Goal: Information Seeking & Learning: Learn about a topic

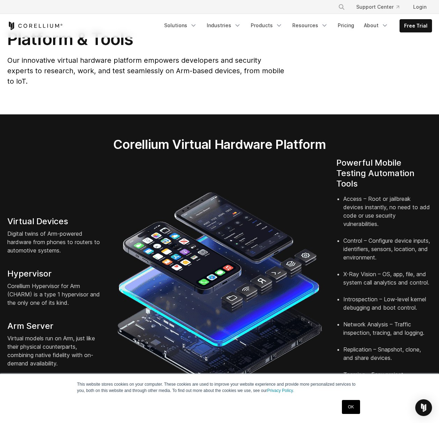
scroll to position [35, 0]
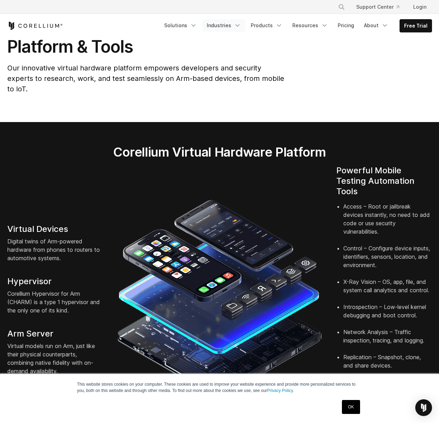
click at [225, 23] on link "Industries" at bounding box center [223, 25] width 43 height 13
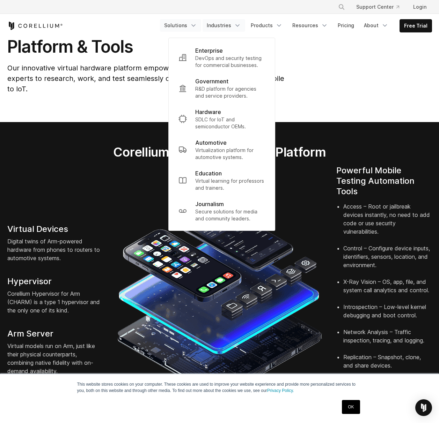
click at [185, 26] on link "Solutions" at bounding box center [180, 25] width 41 height 13
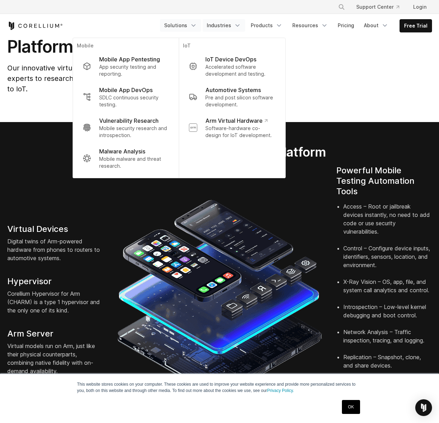
click at [236, 25] on link "Industries" at bounding box center [223, 25] width 43 height 13
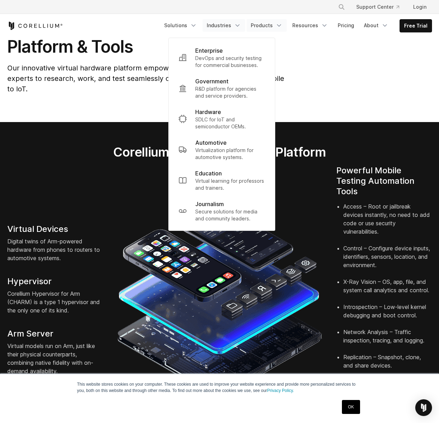
click at [276, 29] on link "Products" at bounding box center [266, 25] width 40 height 13
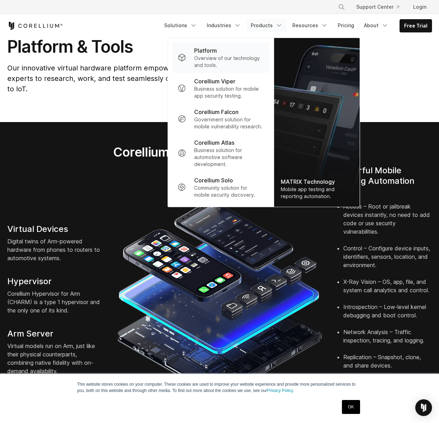
click at [240, 56] on p "Overview of our technology and tools." at bounding box center [228, 62] width 69 height 14
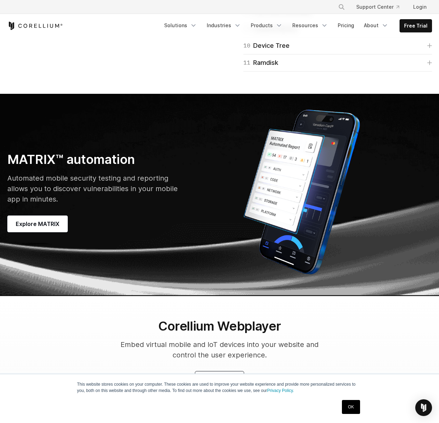
scroll to position [1919, 0]
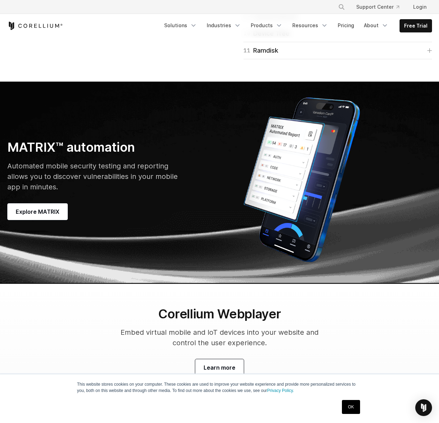
click at [343, 21] on link "09 Custom Kernel" at bounding box center [337, 17] width 188 height 10
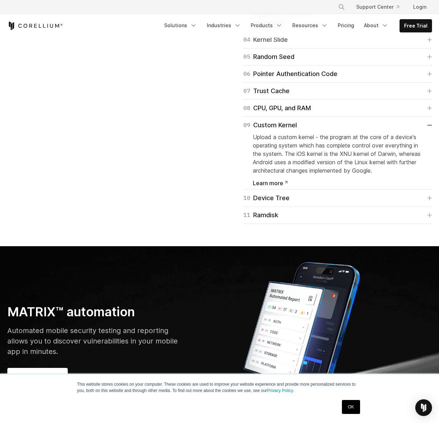
click at [298, 45] on link "04 Kernel Slide" at bounding box center [337, 40] width 188 height 10
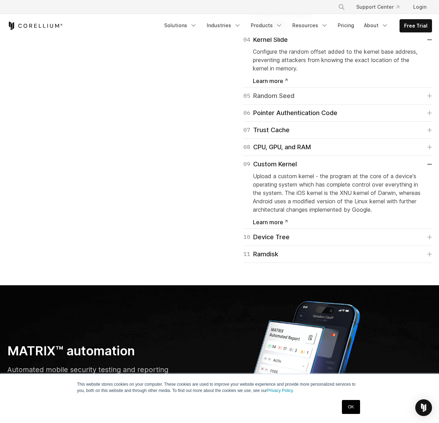
click at [281, 101] on div "05 Random Seed" at bounding box center [268, 96] width 51 height 10
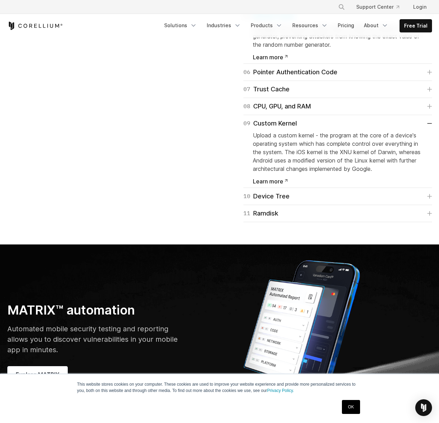
scroll to position [2024, 0]
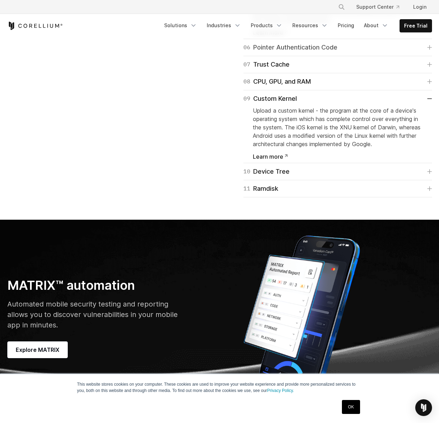
click at [289, 52] on div "06 Pointer Authentication Code" at bounding box center [290, 48] width 94 height 10
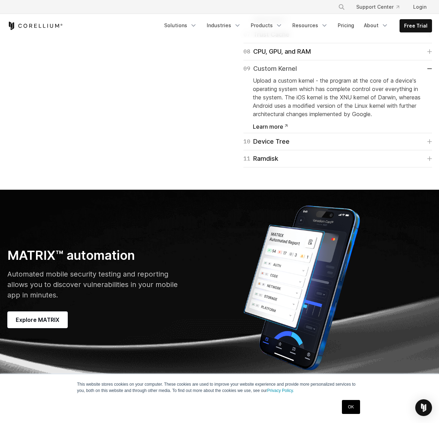
scroll to position [2094, 0]
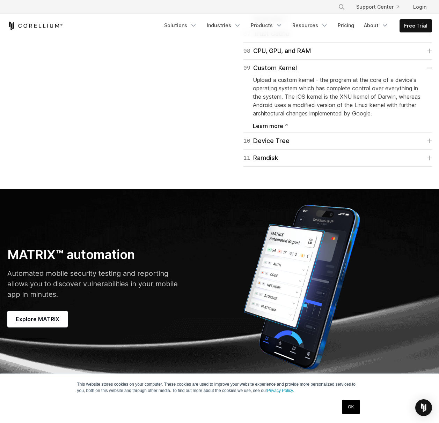
click at [275, 39] on div "07 Trust Cache" at bounding box center [266, 34] width 46 height 10
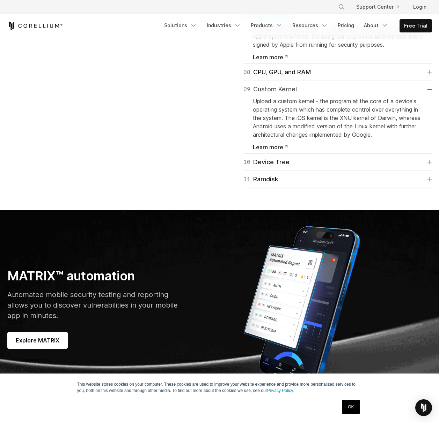
scroll to position [2129, 0]
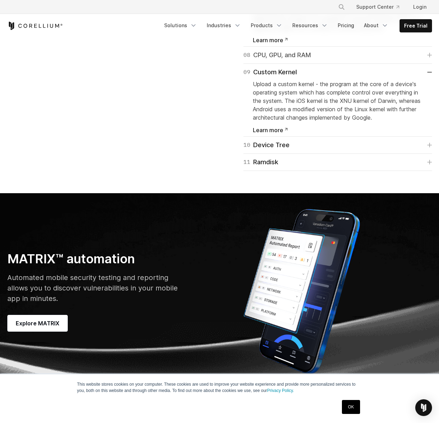
click at [303, 60] on div "08 CPU, GPU, and RAM" at bounding box center [276, 55] width 67 height 10
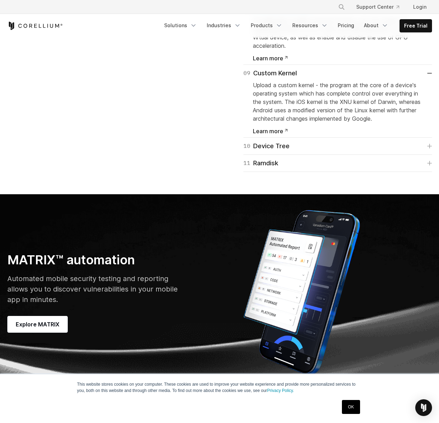
scroll to position [2233, 0]
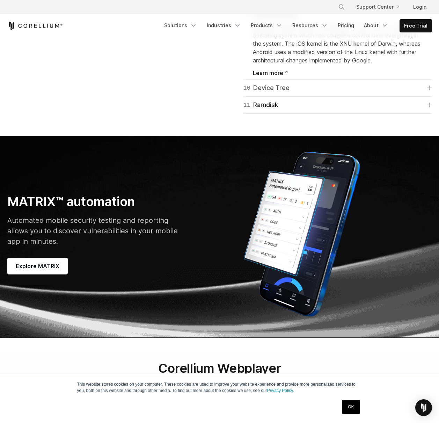
click at [291, 93] on link "10 Device Tree" at bounding box center [337, 88] width 188 height 10
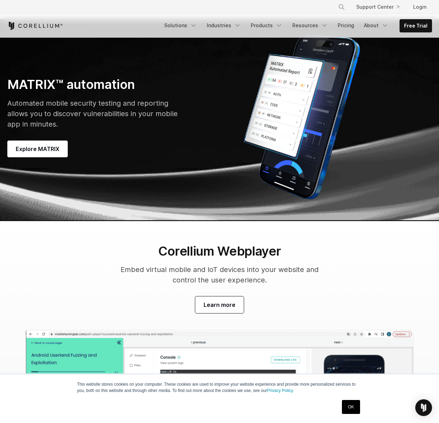
scroll to position [2408, 0]
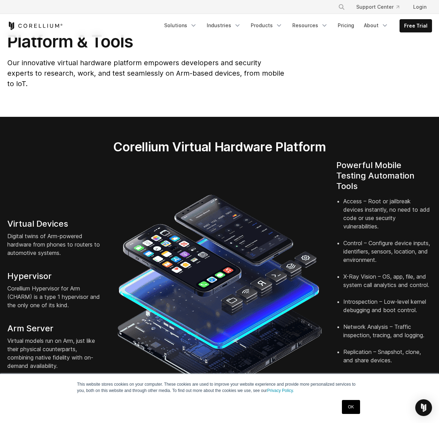
scroll to position [35, 0]
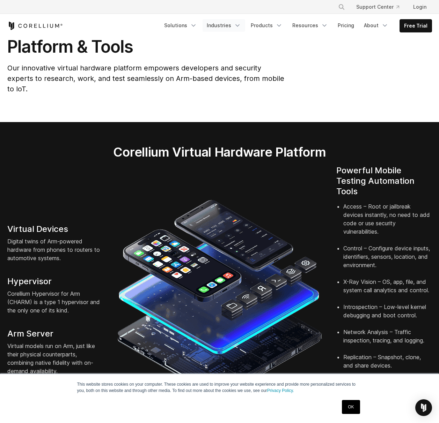
click at [235, 27] on link "Industries" at bounding box center [223, 25] width 43 height 13
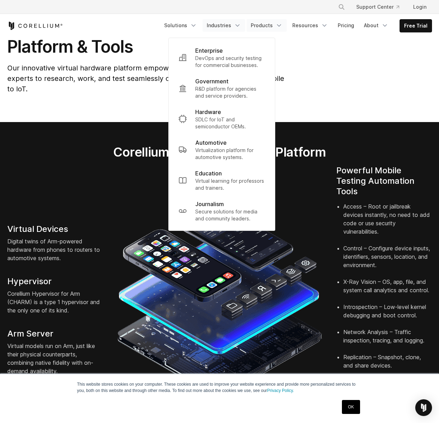
click at [270, 26] on link "Products" at bounding box center [266, 25] width 40 height 13
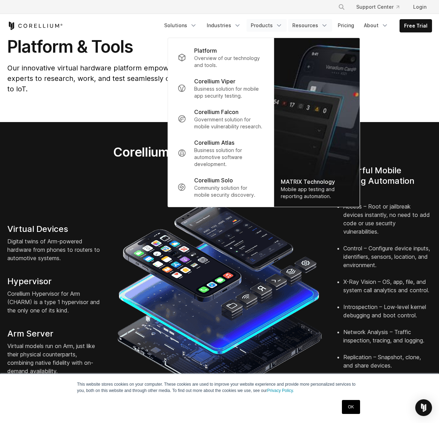
click at [313, 23] on link "Resources" at bounding box center [310, 25] width 44 height 13
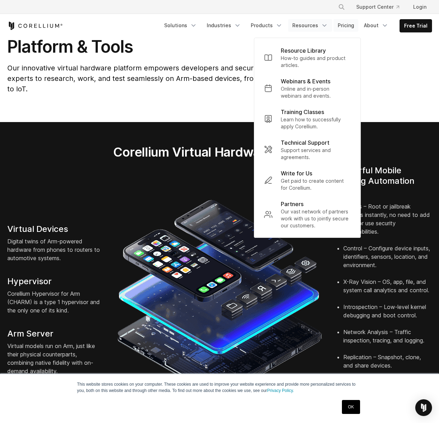
click at [351, 27] on link "Pricing" at bounding box center [345, 25] width 25 height 13
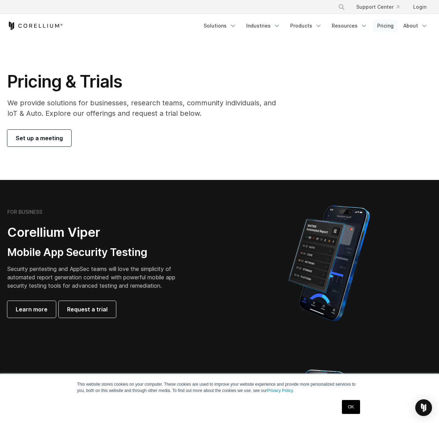
click at [384, 26] on link "Pricing" at bounding box center [385, 26] width 25 height 13
click at [418, 24] on link "About" at bounding box center [415, 26] width 33 height 13
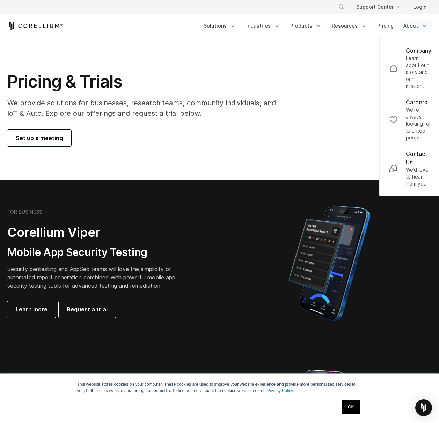
drag, startPoint x: 61, startPoint y: 25, endPoint x: 41, endPoint y: 28, distance: 20.0
click at [41, 28] on icon "Corellium Home" at bounding box center [34, 26] width 55 height 8
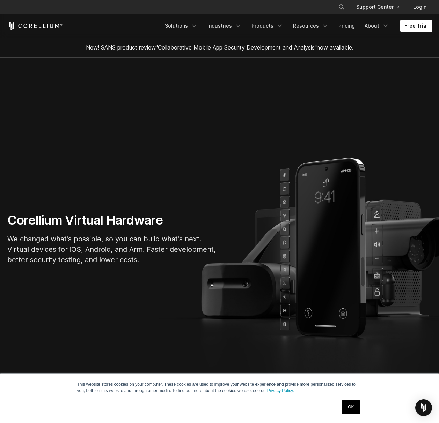
drag, startPoint x: 64, startPoint y: 29, endPoint x: 17, endPoint y: 26, distance: 46.9
click at [17, 26] on div "Free Trial" at bounding box center [83, 26] width 153 height 8
click at [272, 28] on link "Products" at bounding box center [267, 26] width 40 height 13
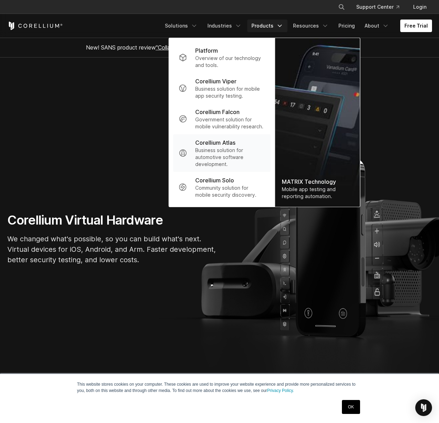
click at [235, 140] on p "Corellium Atlas" at bounding box center [215, 143] width 40 height 8
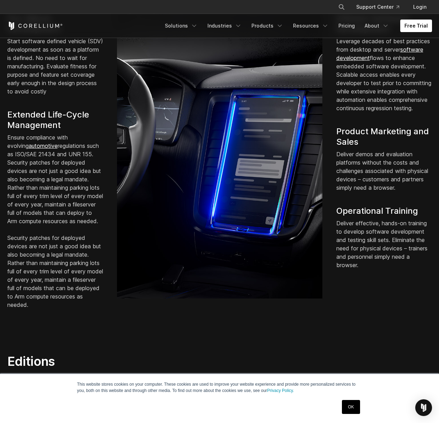
scroll to position [558, 0]
